Goal: Information Seeking & Learning: Check status

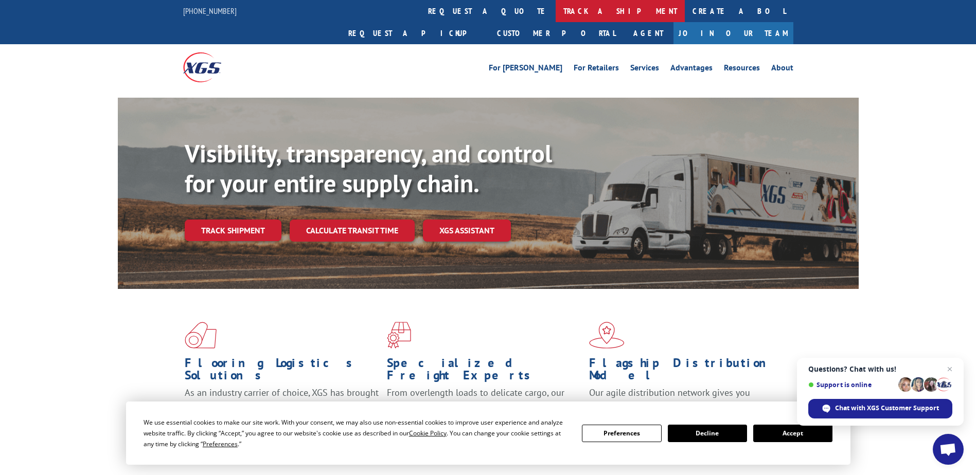
click at [556, 17] on link "track a shipment" at bounding box center [620, 11] width 129 height 22
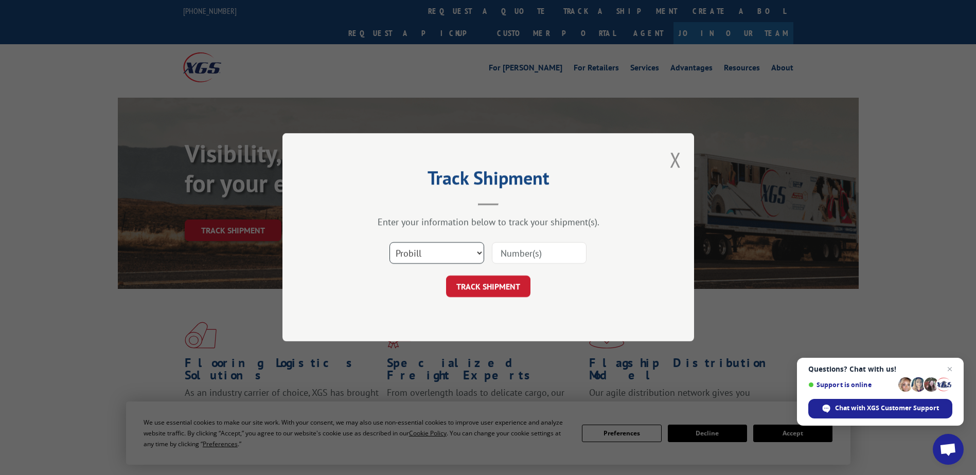
click at [459, 251] on select "Select category... Probill BOL PO" at bounding box center [436, 254] width 95 height 22
select select "bol"
click at [389, 243] on select "Select category... Probill BOL PO" at bounding box center [436, 254] width 95 height 22
click at [522, 251] on input at bounding box center [539, 254] width 95 height 22
type input "7041770"
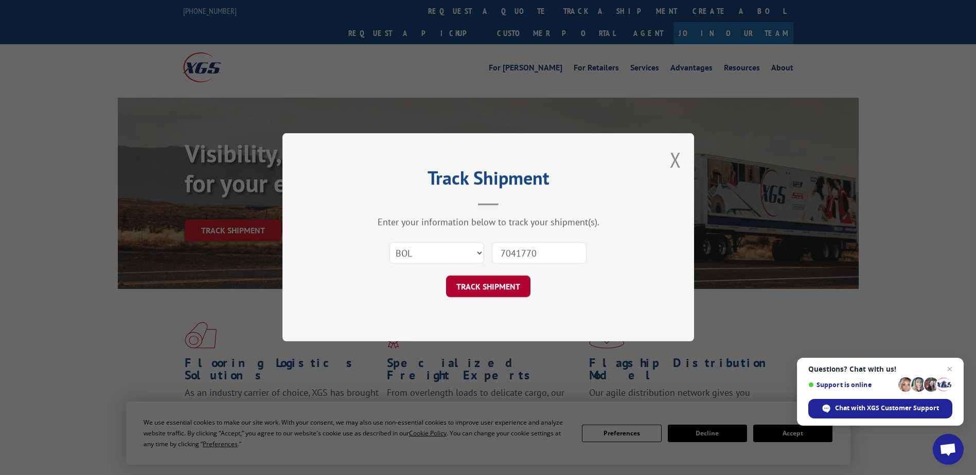
click at [507, 279] on button "TRACK SHIPMENT" at bounding box center [488, 287] width 84 height 22
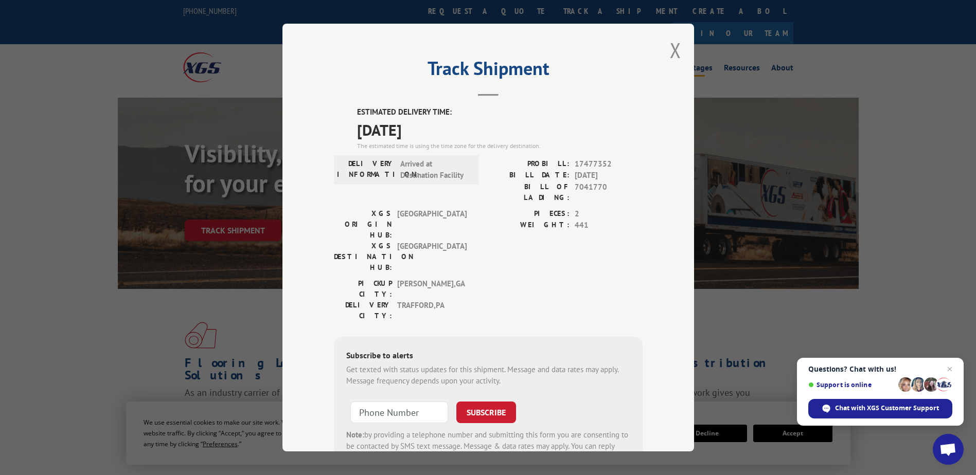
click at [672, 44] on button "Close modal" at bounding box center [675, 50] width 11 height 27
